Goal: Transaction & Acquisition: Purchase product/service

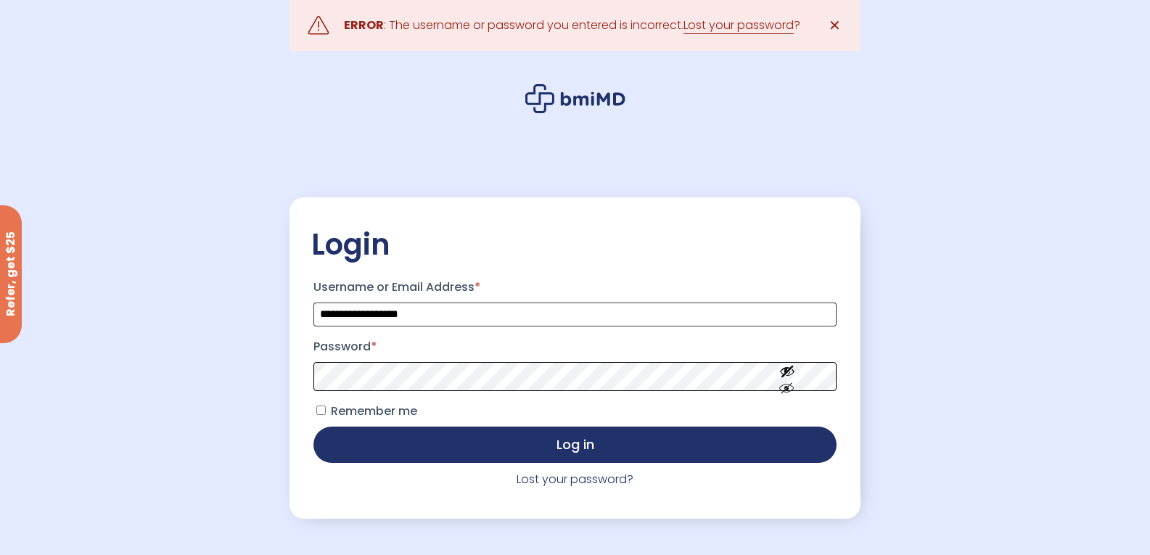
click at [313, 427] on button "Log in" at bounding box center [574, 445] width 522 height 36
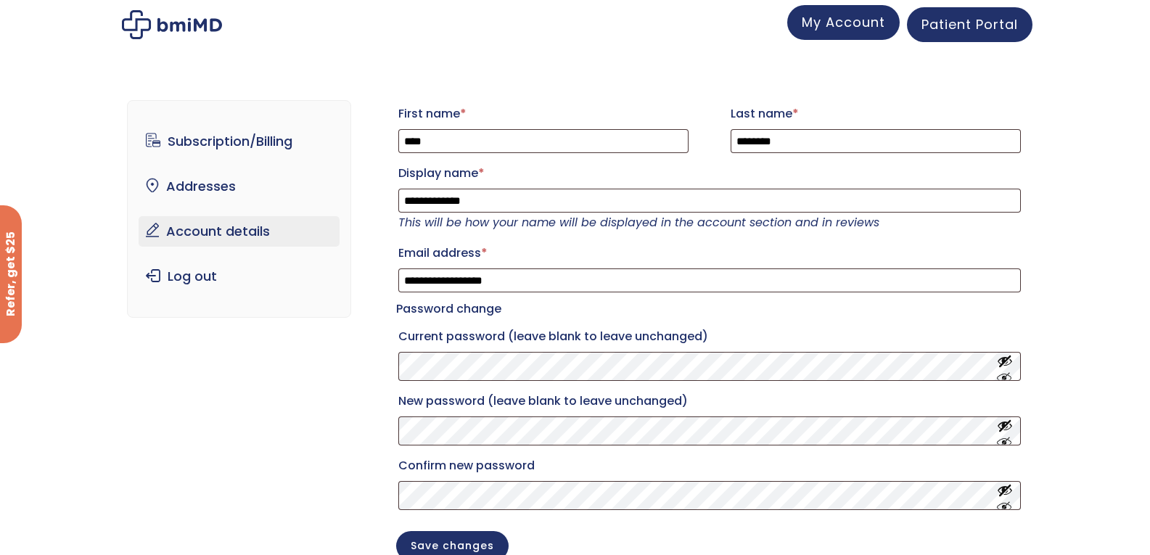
click at [881, 24] on span "My Account" at bounding box center [843, 22] width 83 height 18
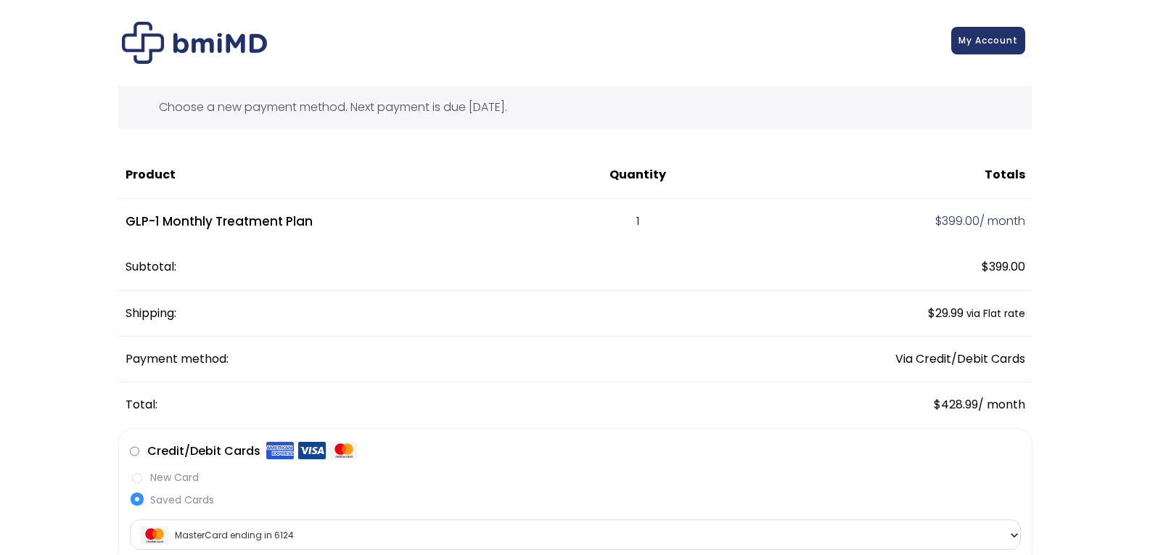
click at [984, 34] on span "My Account" at bounding box center [987, 40] width 59 height 12
